Goal: Obtain resource: Download file/media

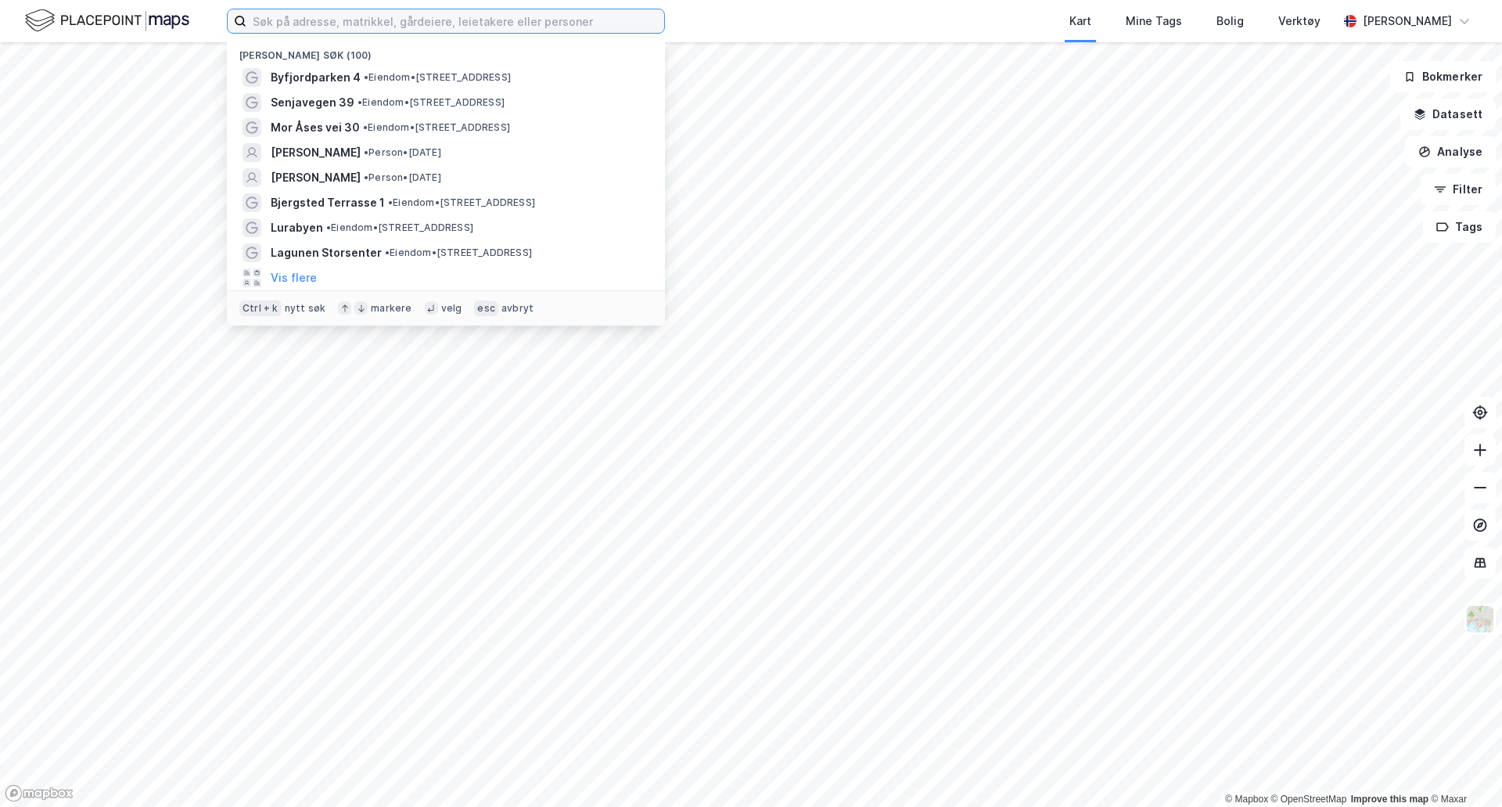
click at [419, 29] on input at bounding box center [455, 20] width 418 height 23
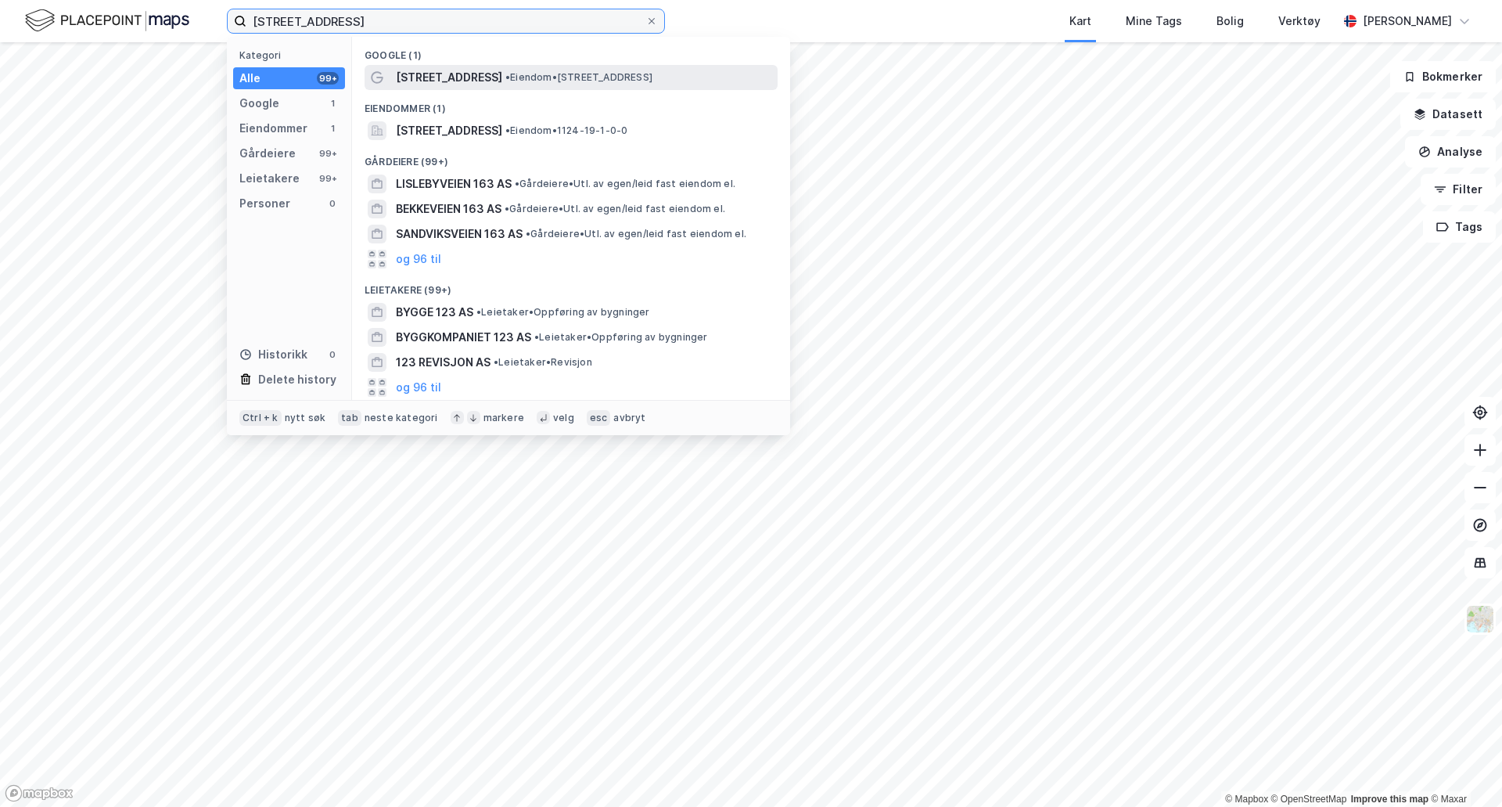
type input "[STREET_ADDRESS]"
click at [435, 81] on span "[STREET_ADDRESS]" at bounding box center [449, 77] width 106 height 19
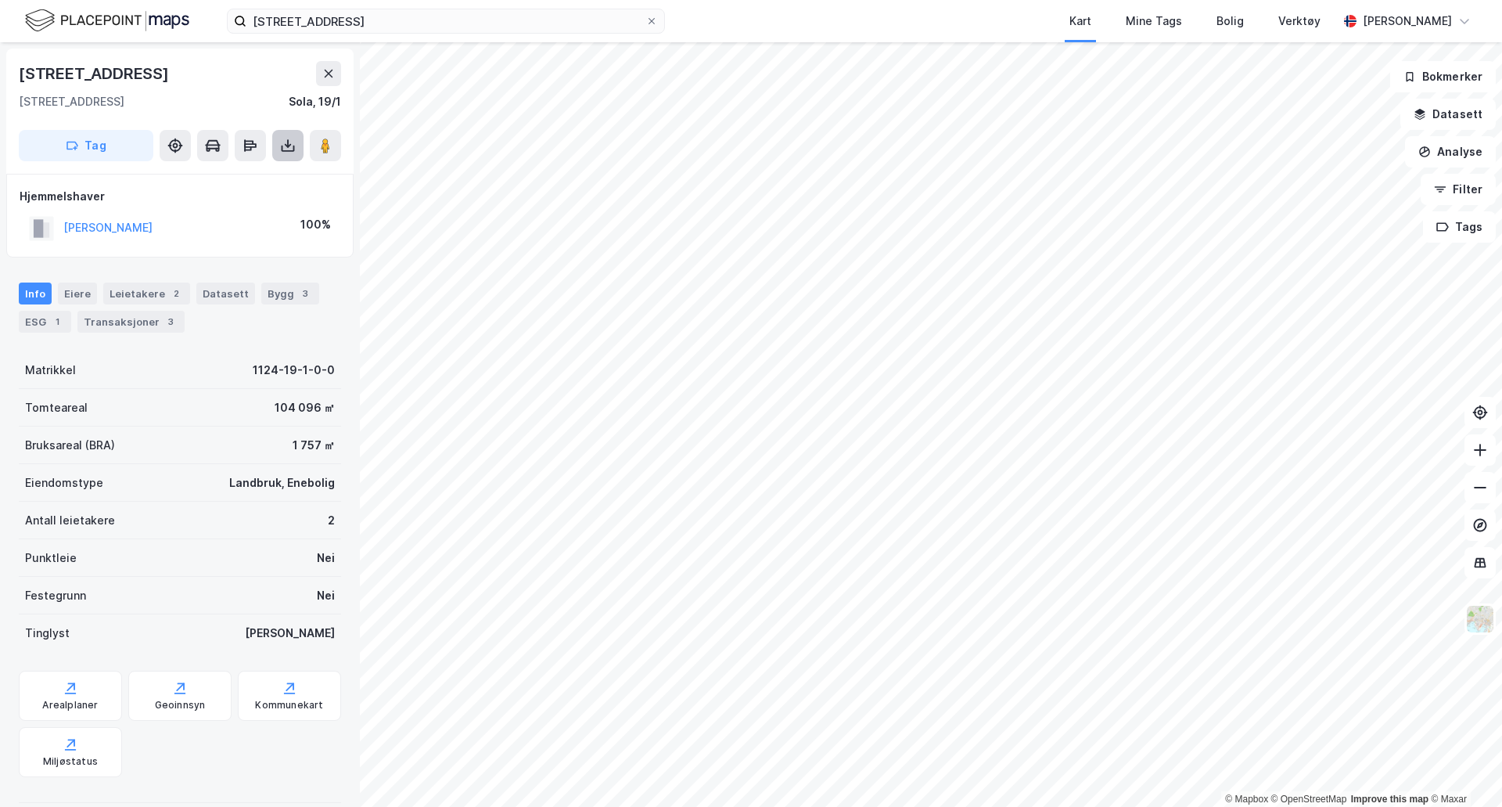
click at [285, 147] on icon at bounding box center [288, 146] width 16 height 16
click at [238, 182] on div "Last ned grunnbok" at bounding box center [210, 177] width 91 height 13
